Goal: Find contact information: Find contact information

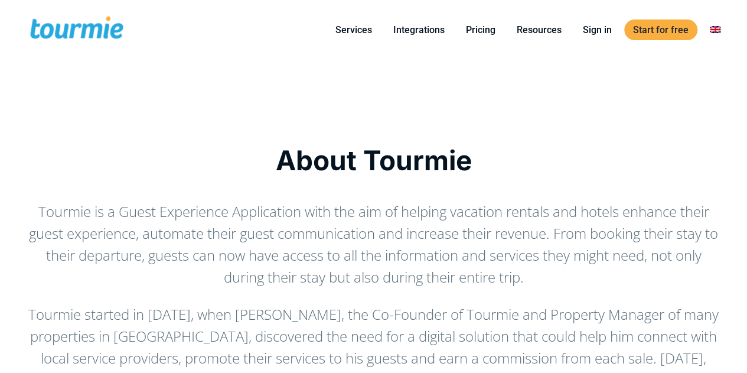
click at [66, 24] on span at bounding box center [76, 30] width 97 height 28
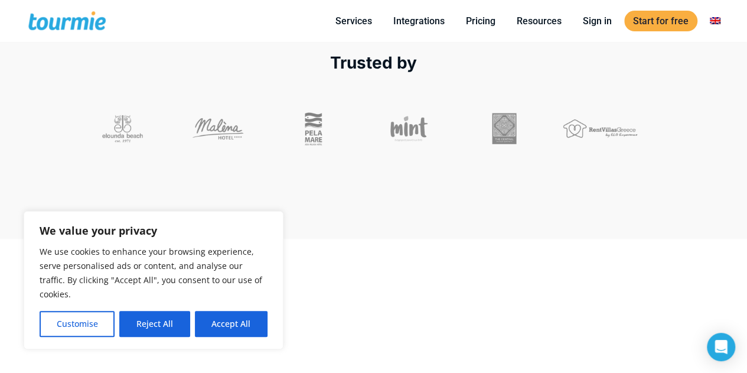
scroll to position [417, 0]
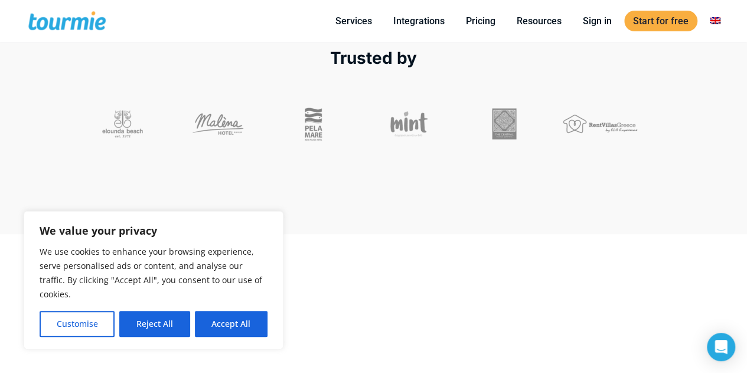
click at [242, 325] on button "Accept All" at bounding box center [231, 324] width 73 height 26
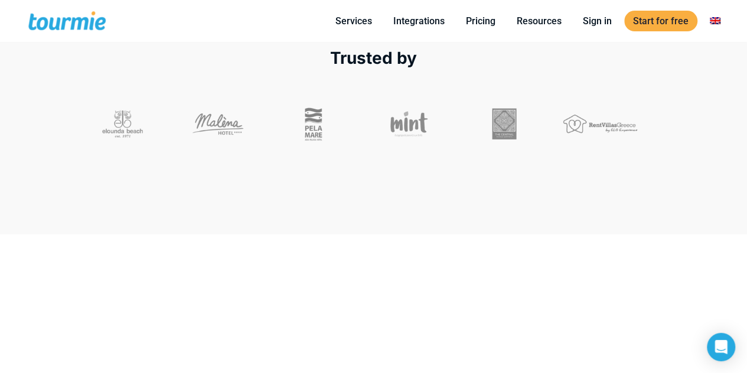
checkbox input "true"
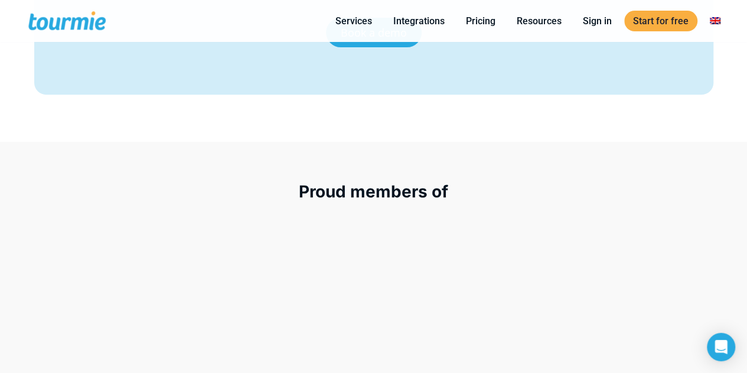
scroll to position [5014, 0]
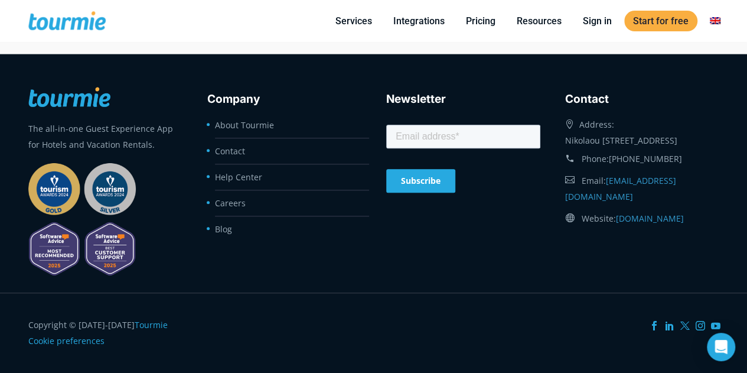
drag, startPoint x: 566, startPoint y: 137, endPoint x: 601, endPoint y: 152, distance: 37.8
click at [601, 148] on div "Address: Nikolaou Stavrinidi 16, Heraklion 71409, Greece" at bounding box center [642, 130] width 154 height 35
copy div "Nikolaou [STREET_ADDRESS]"
